Goal: Task Accomplishment & Management: Manage account settings

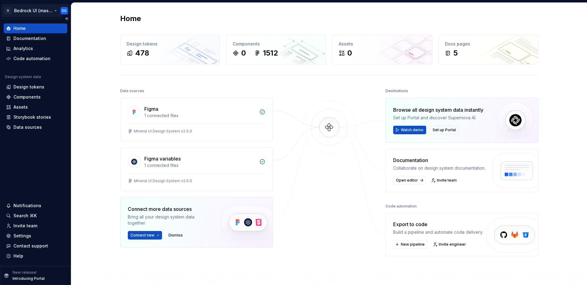
click at [64, 8] on html "D Bedrock UI (master) DG Home Documentation Analytics Code automation Design sy…" at bounding box center [293, 142] width 587 height 285
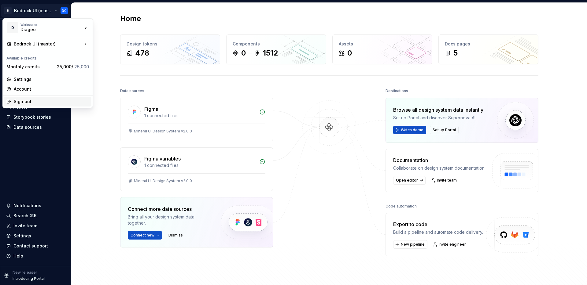
click at [35, 102] on div "Sign out" at bounding box center [51, 102] width 75 height 6
